Goal: Ask a question

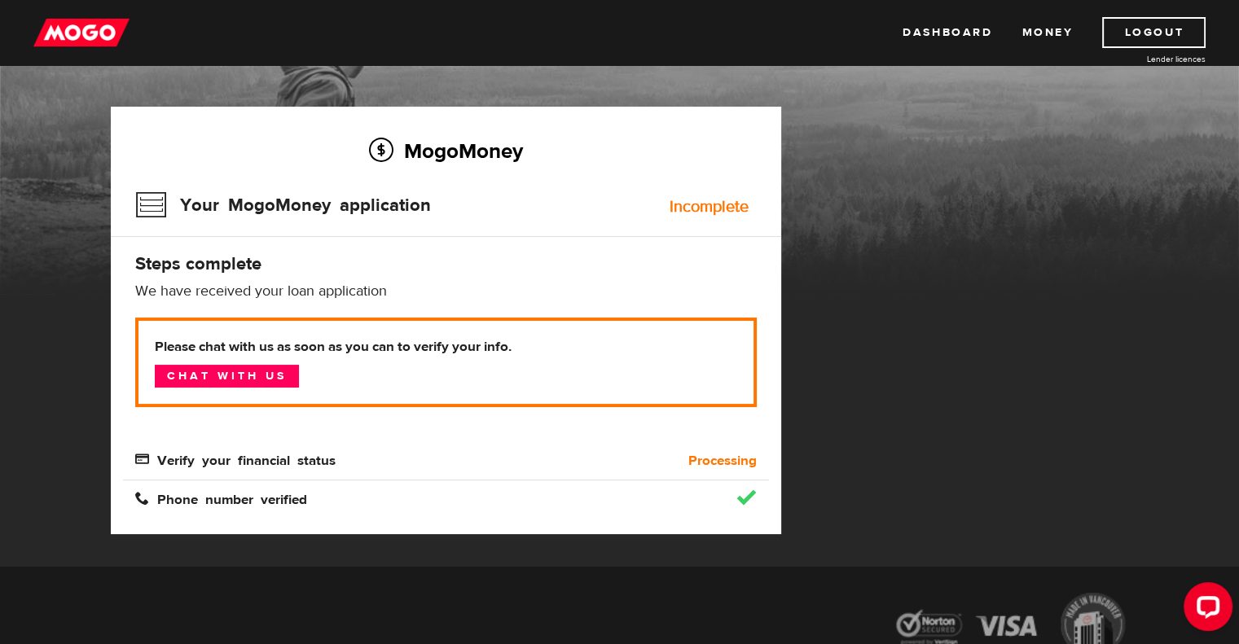
scroll to position [72, 0]
click at [261, 371] on link "Chat with us" at bounding box center [227, 376] width 144 height 23
click at [848, 563] on div "MogoMoney Your MogoMoney application Expired Your MogoMoney credit decision has…" at bounding box center [620, 337] width 1042 height 460
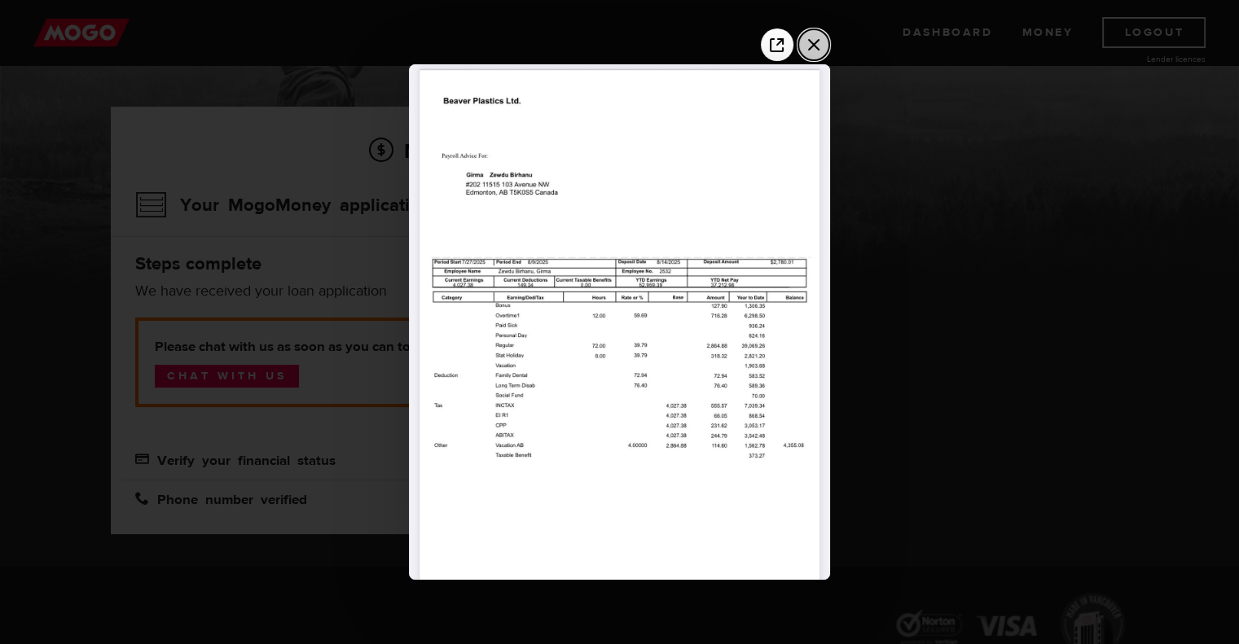
click at [818, 38] on icon "Close the image preview" at bounding box center [814, 45] width 26 height 26
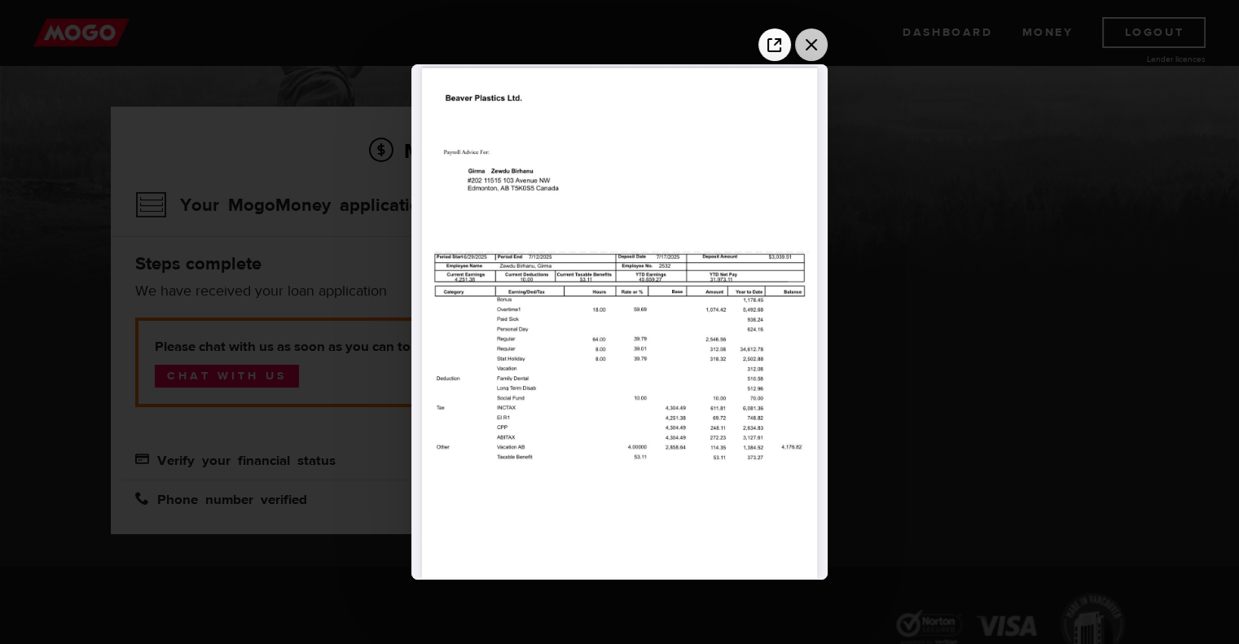
click at [810, 36] on icon "Close the image preview" at bounding box center [811, 45] width 26 height 26
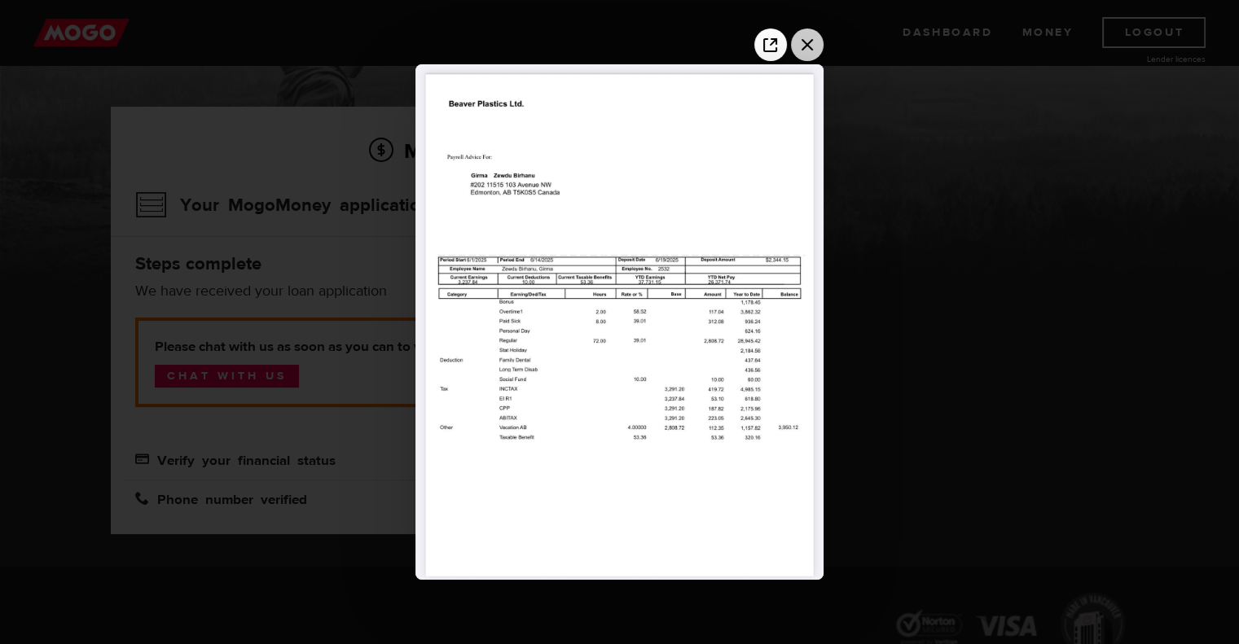
click at [808, 45] on icon "Close the image preview" at bounding box center [806, 44] width 11 height 11
click at [810, 42] on icon "Close the image preview" at bounding box center [807, 44] width 11 height 11
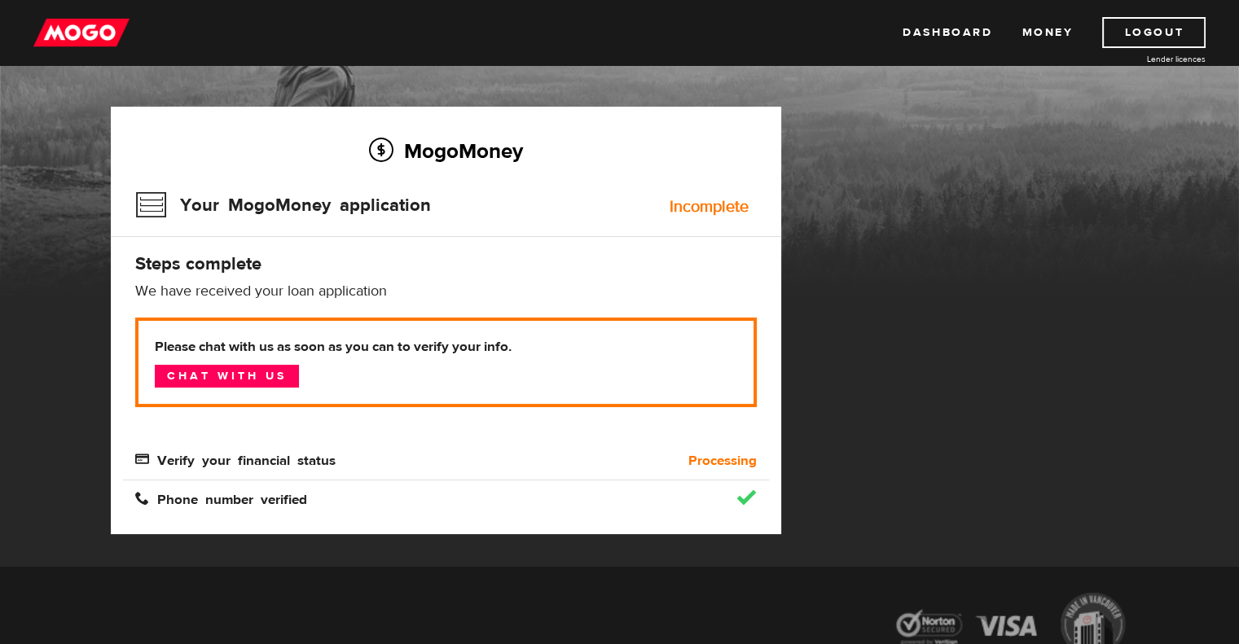
scroll to position [102, 0]
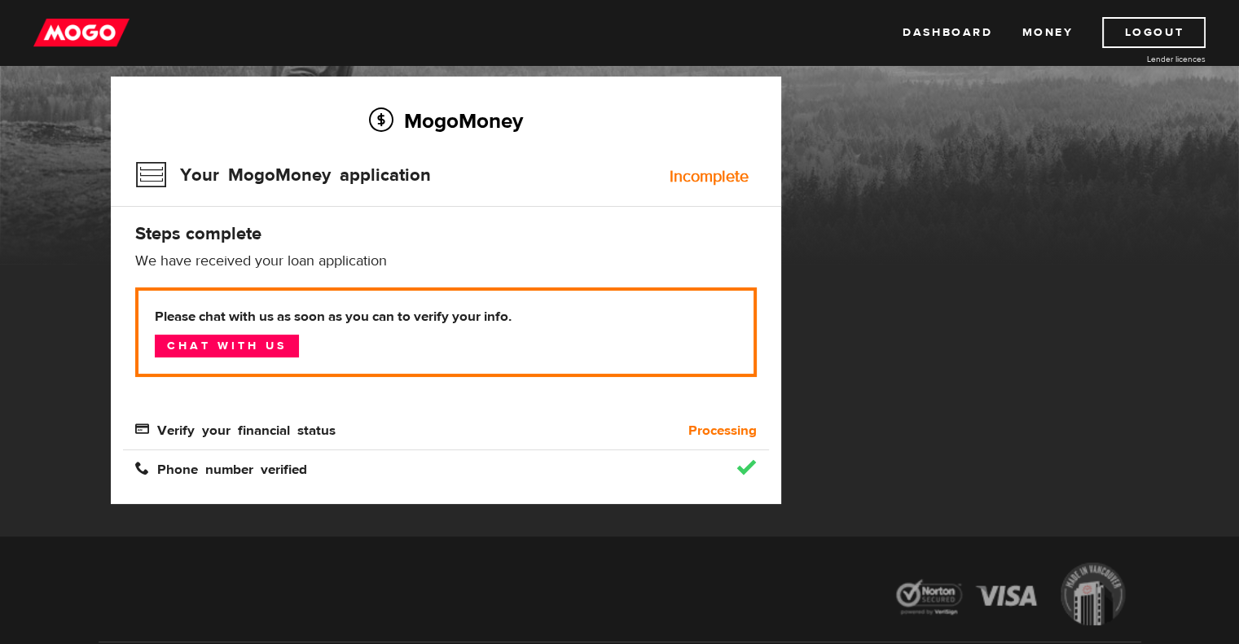
click at [1201, 56] on link "Lender licences" at bounding box center [1144, 59] width 122 height 12
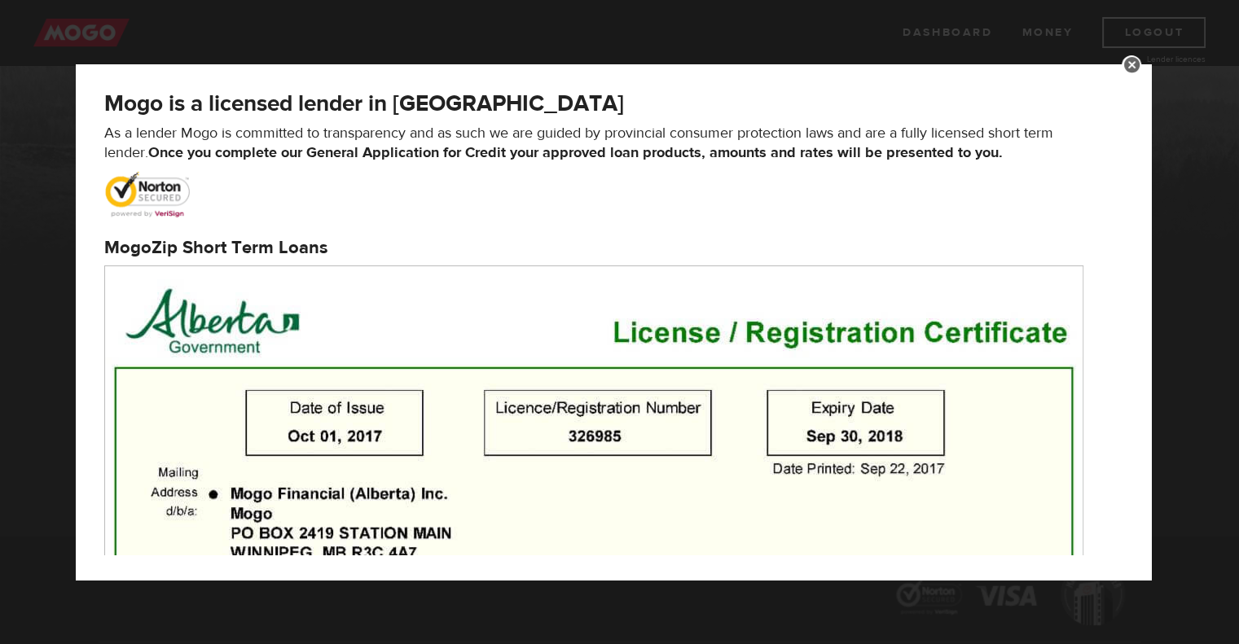
scroll to position [0, 0]
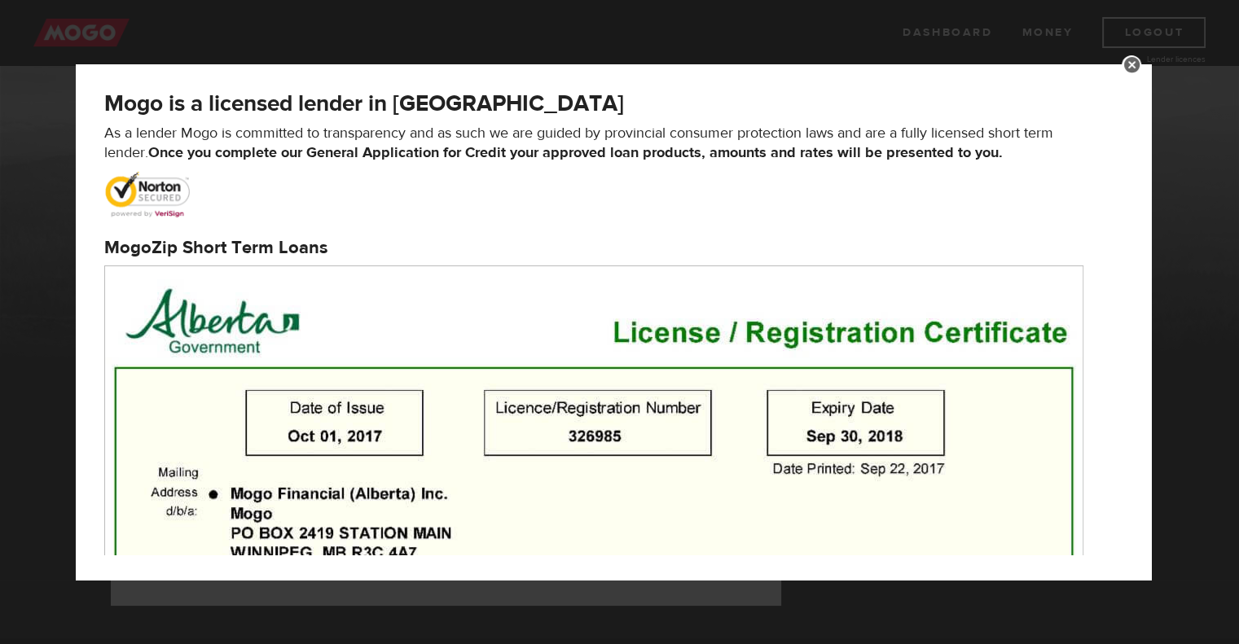
click at [1141, 61] on link at bounding box center [1131, 65] width 20 height 20
